Goal: Task Accomplishment & Management: Use online tool/utility

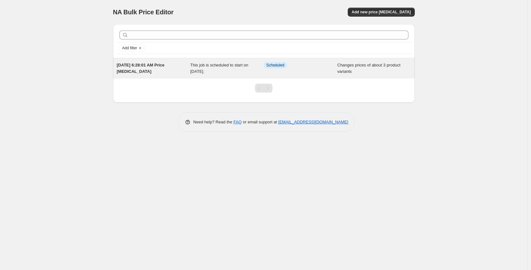
click at [215, 66] on span "This job is scheduled to start on [DATE]." at bounding box center [219, 68] width 58 height 11
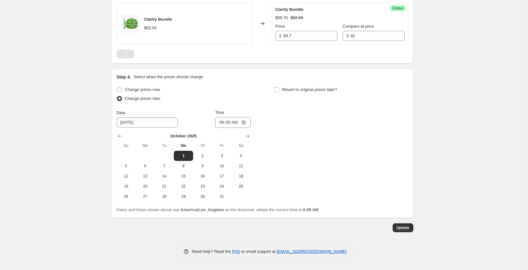
scroll to position [366, 0]
click at [294, 88] on span "Revert to original prices later?" at bounding box center [309, 88] width 55 height 5
click at [279, 88] on input "Revert to original prices later?" at bounding box center [276, 88] width 5 height 5
checkbox input "true"
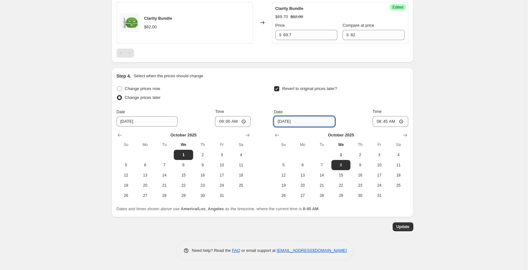
click at [314, 121] on input "[DATE]" at bounding box center [304, 121] width 61 height 10
type input "[DATE]"
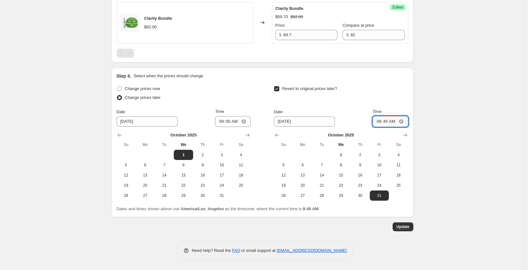
click at [390, 121] on input "08:45" at bounding box center [391, 121] width 36 height 11
click at [387, 121] on input "08:45" at bounding box center [391, 121] width 36 height 11
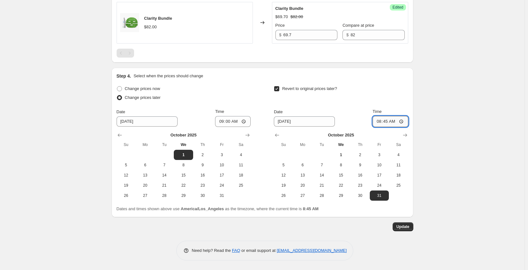
click at [381, 120] on input "08:45" at bounding box center [391, 121] width 36 height 11
click at [382, 121] on input "00:45" at bounding box center [391, 121] width 36 height 11
type input "23:59"
click at [401, 226] on span "Update" at bounding box center [402, 226] width 13 height 5
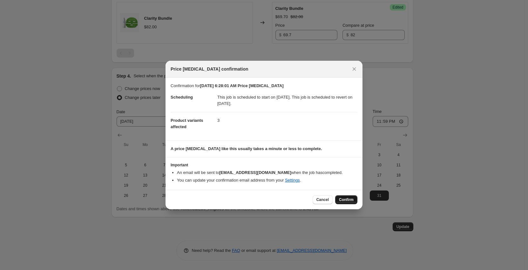
click at [347, 202] on span "Confirm" at bounding box center [346, 199] width 15 height 5
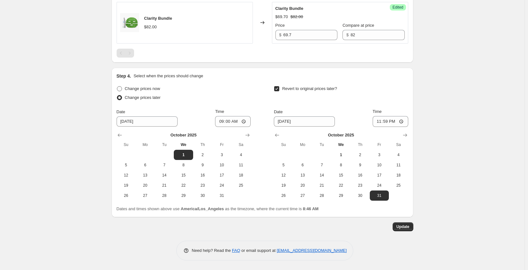
click at [148, 90] on span "Change prices now" at bounding box center [142, 88] width 35 height 5
click at [117, 86] on input "Change prices now" at bounding box center [117, 86] width 0 height 0
radio input "true"
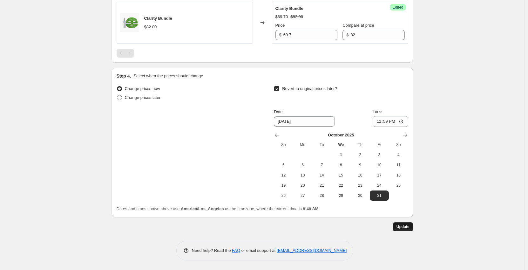
click at [406, 225] on span "Update" at bounding box center [402, 226] width 13 height 5
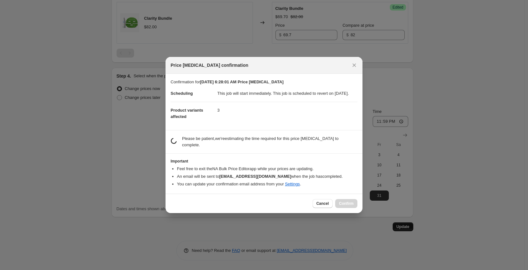
scroll to position [0, 0]
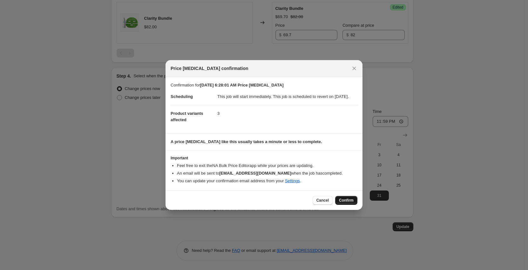
click at [348, 203] on span "Confirm" at bounding box center [346, 200] width 15 height 5
